Goal: Information Seeking & Learning: Learn about a topic

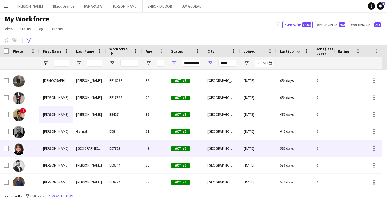
scroll to position [252, 0]
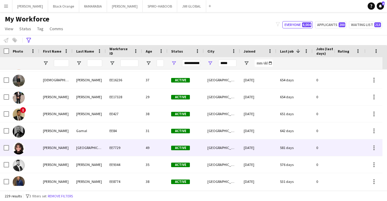
click at [77, 149] on div "[GEOGRAPHIC_DATA]" at bounding box center [89, 148] width 33 height 17
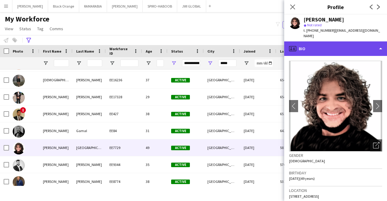
click at [332, 41] on div "profile Bio" at bounding box center [335, 48] width 103 height 15
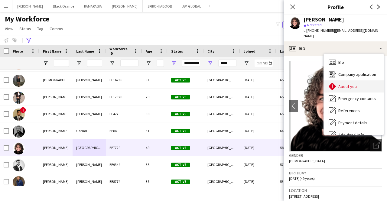
click at [346, 84] on span "About you" at bounding box center [348, 86] width 18 height 5
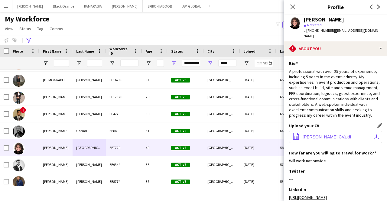
click at [341, 132] on button "office-file-sheet [PERSON_NAME] CV.pdf download-bottom" at bounding box center [335, 137] width 93 height 12
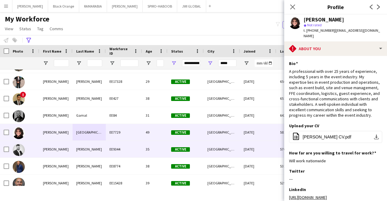
scroll to position [268, 0]
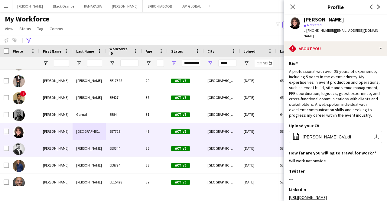
click at [65, 153] on div "[PERSON_NAME]" at bounding box center [55, 148] width 33 height 17
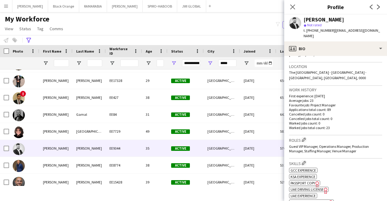
scroll to position [124, 0]
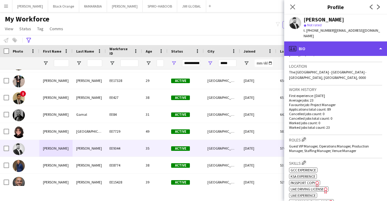
click at [321, 46] on div "profile Bio" at bounding box center [335, 48] width 103 height 15
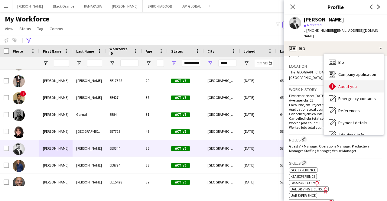
click at [350, 84] on span "About you" at bounding box center [348, 86] width 18 height 5
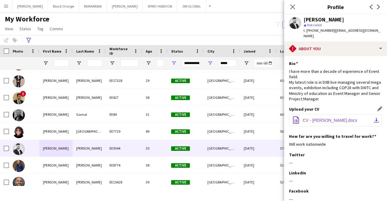
click at [336, 118] on span "CV - [PERSON_NAME].docx" at bounding box center [330, 120] width 55 height 5
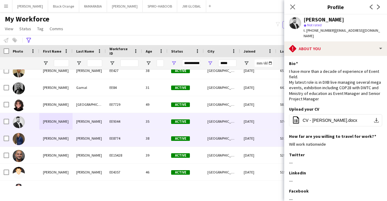
scroll to position [305, 0]
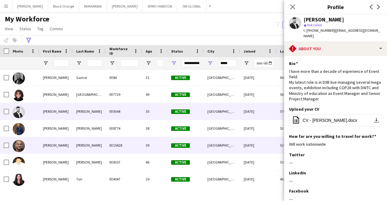
click at [64, 147] on div "[PERSON_NAME]" at bounding box center [55, 145] width 33 height 17
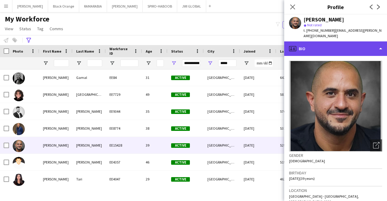
click at [310, 43] on div "profile Bio" at bounding box center [335, 48] width 103 height 15
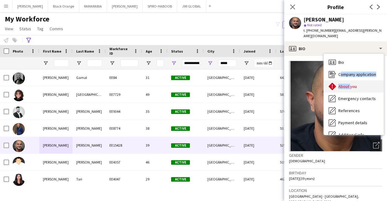
drag, startPoint x: 335, startPoint y: 68, endPoint x: 349, endPoint y: 81, distance: 19.5
click at [349, 81] on div "Bio Bio Company application Company application About you About you Emergency c…" at bounding box center [354, 94] width 60 height 81
click at [349, 84] on span "About you" at bounding box center [348, 86] width 18 height 5
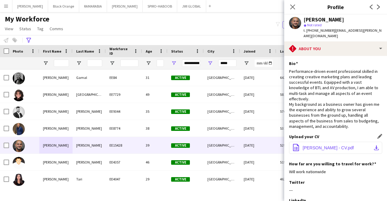
click at [327, 146] on span "[PERSON_NAME] - CV.pdf" at bounding box center [328, 148] width 51 height 5
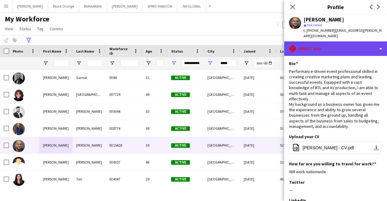
click at [327, 45] on div "rhombus-alert About you" at bounding box center [335, 48] width 103 height 15
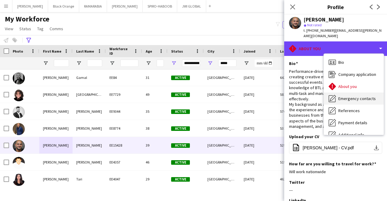
scroll to position [37, 0]
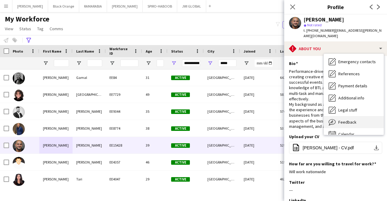
click at [348, 120] on div "Feedback Feedback" at bounding box center [354, 122] width 60 height 12
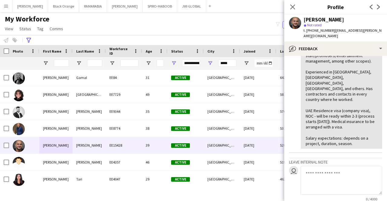
scroll to position [297, 0]
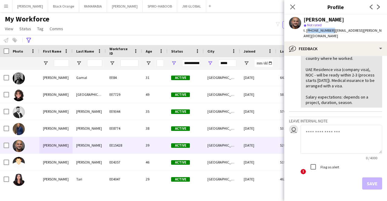
drag, startPoint x: 307, startPoint y: 29, endPoint x: 329, endPoint y: 32, distance: 21.9
click at [329, 32] on span "t. [PHONE_NUMBER]" at bounding box center [319, 30] width 31 height 5
copy span "[PHONE_NUMBER]"
click at [291, 6] on icon at bounding box center [293, 7] width 6 height 6
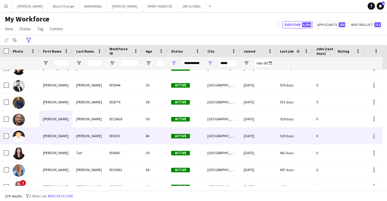
scroll to position [338, 0]
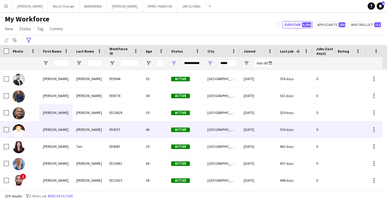
click at [72, 129] on div "[PERSON_NAME]" at bounding box center [55, 129] width 33 height 17
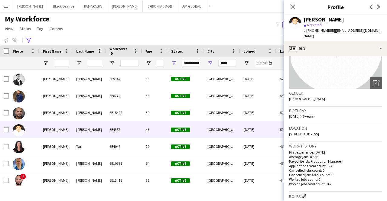
scroll to position [64, 0]
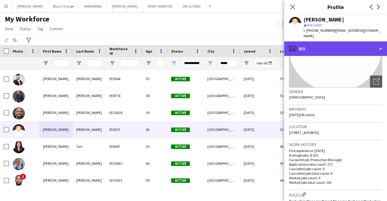
click at [330, 41] on div "profile Bio" at bounding box center [335, 48] width 103 height 15
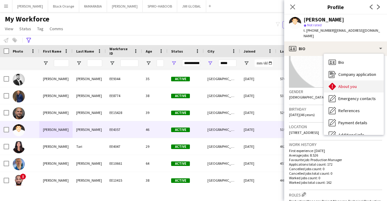
click at [353, 84] on span "About you" at bounding box center [348, 86] width 18 height 5
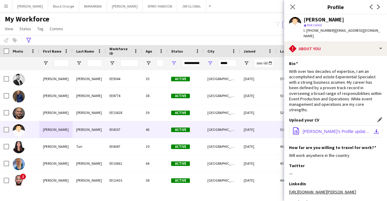
click at [335, 134] on span "[PERSON_NAME]'s Profile updated.pdf" at bounding box center [337, 131] width 68 height 5
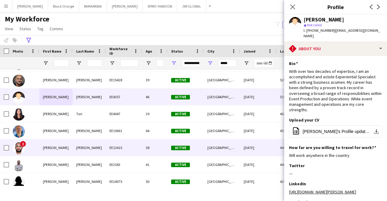
scroll to position [372, 0]
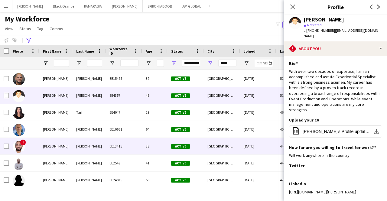
click at [75, 146] on div "[PERSON_NAME]" at bounding box center [89, 146] width 33 height 17
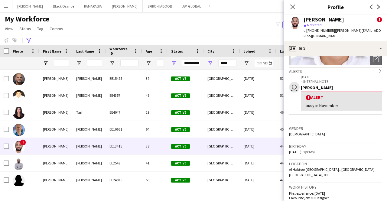
scroll to position [87, 0]
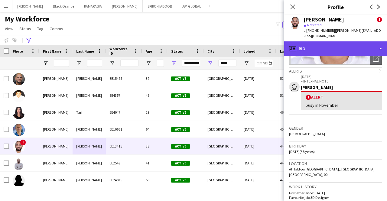
click at [330, 41] on div "profile Bio" at bounding box center [335, 48] width 103 height 15
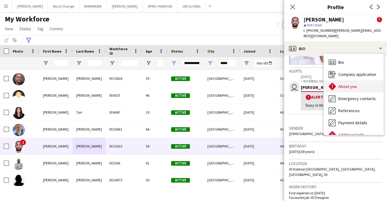
click at [354, 84] on span "About you" at bounding box center [348, 86] width 18 height 5
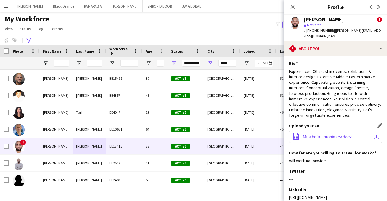
click at [330, 131] on button "office-file-sheet Musthafa_Ibrahim cv.docx download-bottom" at bounding box center [335, 137] width 93 height 12
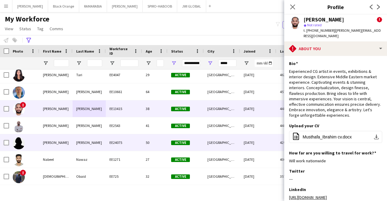
scroll to position [410, 0]
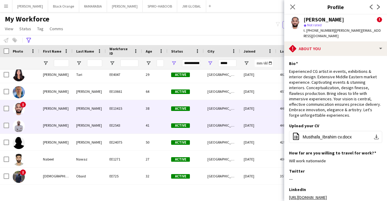
click at [76, 127] on div "[PERSON_NAME]" at bounding box center [89, 125] width 33 height 17
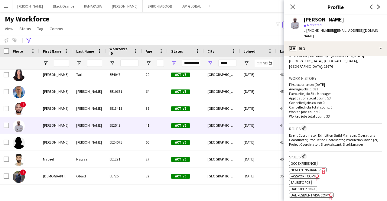
scroll to position [141, 0]
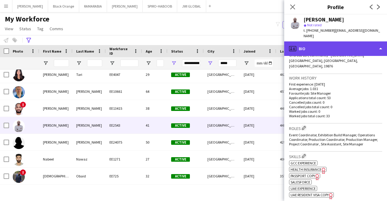
click at [335, 43] on div "profile Bio" at bounding box center [335, 48] width 103 height 15
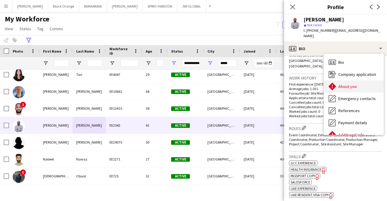
click at [350, 80] on div "About you About you" at bounding box center [354, 86] width 60 height 12
